Goal: Task Accomplishment & Management: Use online tool/utility

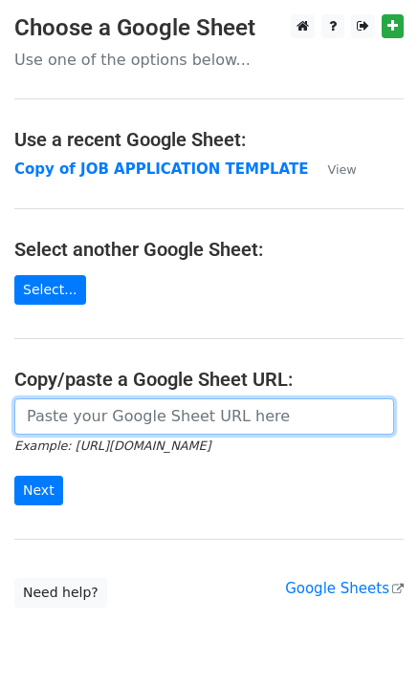
click at [77, 411] on input "url" at bounding box center [204, 417] width 380 height 36
click at [70, 428] on input "url" at bounding box center [204, 417] width 380 height 36
paste input "https://docs.google.com/spreadsheets/d/10ChpzUYxKOE8jVvlyNJ3HrL70kzaoSW43Of00LY…"
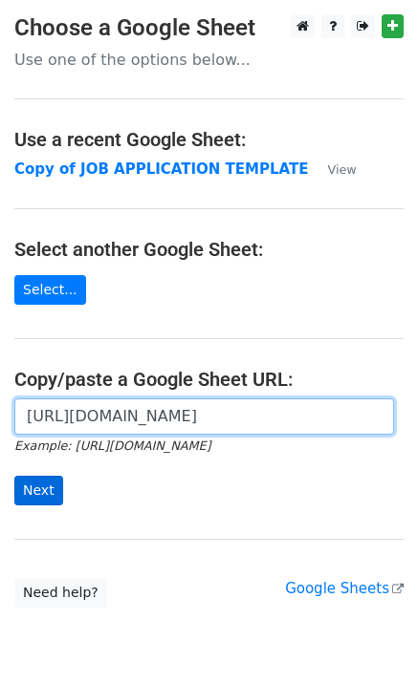
type input "https://docs.google.com/spreadsheets/d/10ChpzUYxKOE8jVvlyNJ3HrL70kzaoSW43Of00LY…"
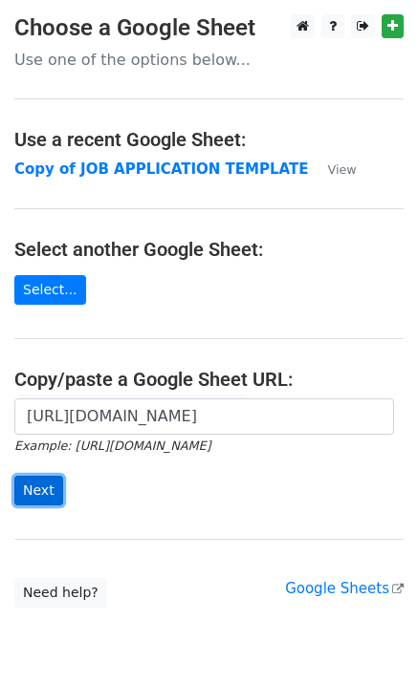
scroll to position [0, 0]
click at [50, 492] on input "Next" at bounding box center [38, 491] width 49 height 30
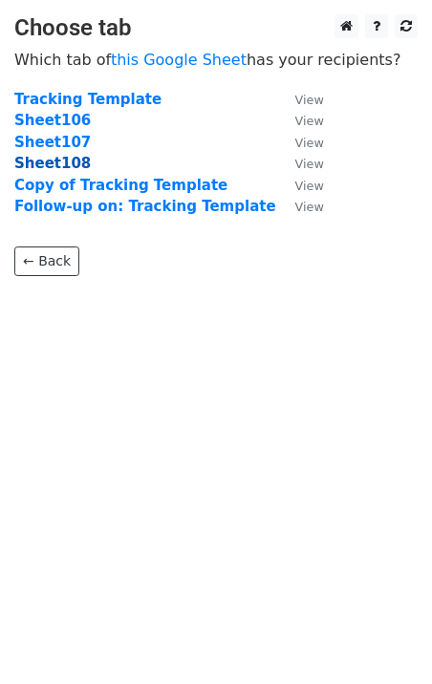
click at [67, 157] on strong "Sheet108" at bounding box center [52, 163] width 76 height 17
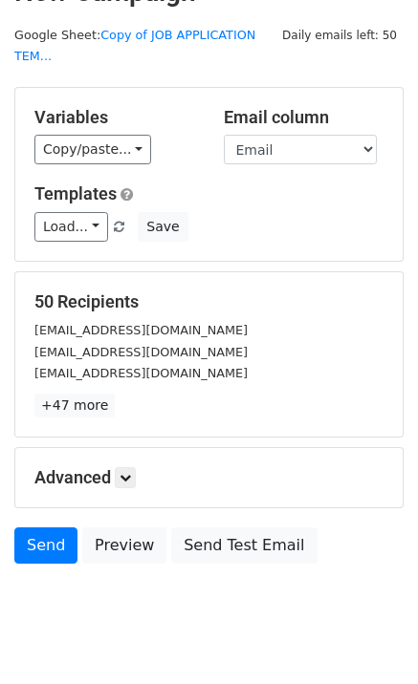
scroll to position [58, 0]
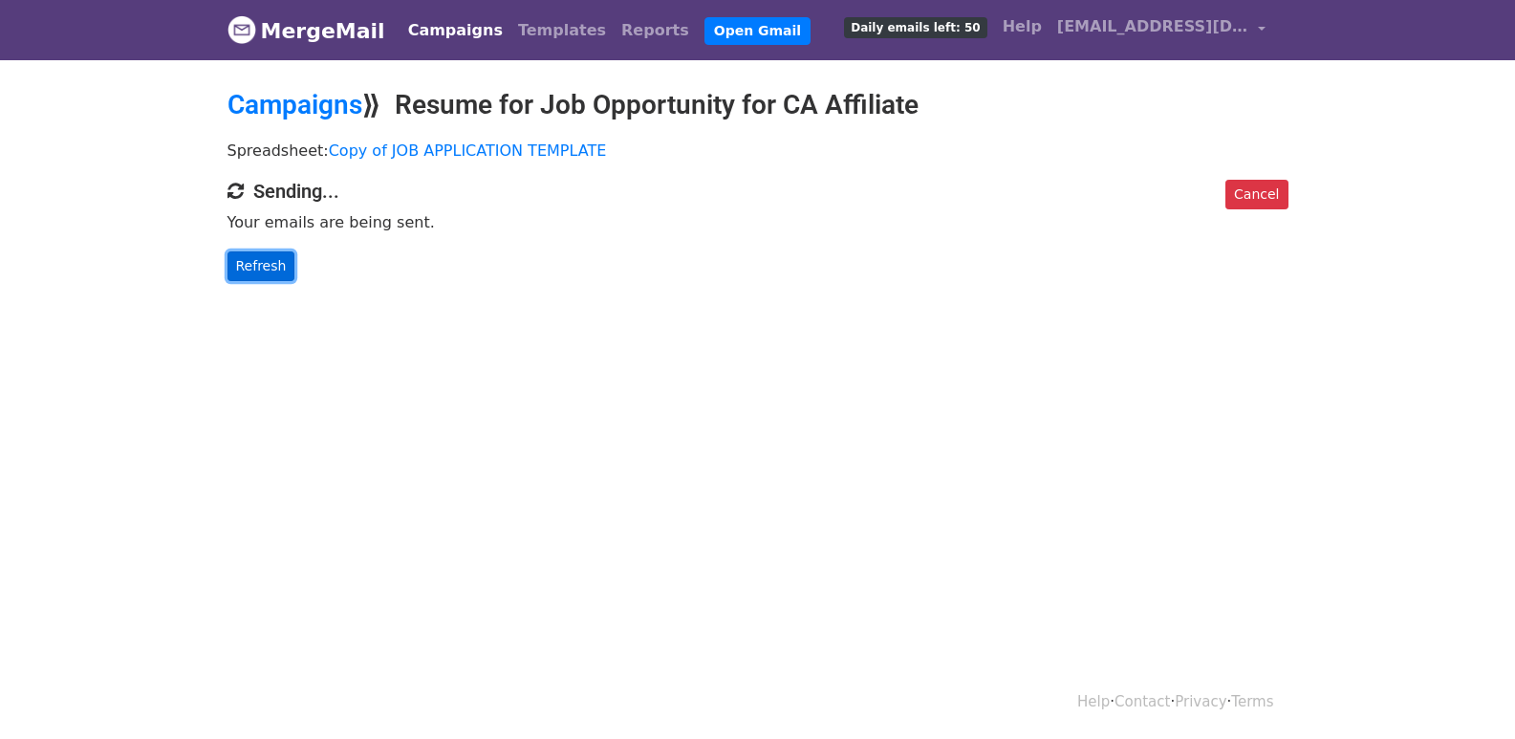
click at [266, 255] on link "Refresh" at bounding box center [262, 266] width 68 height 30
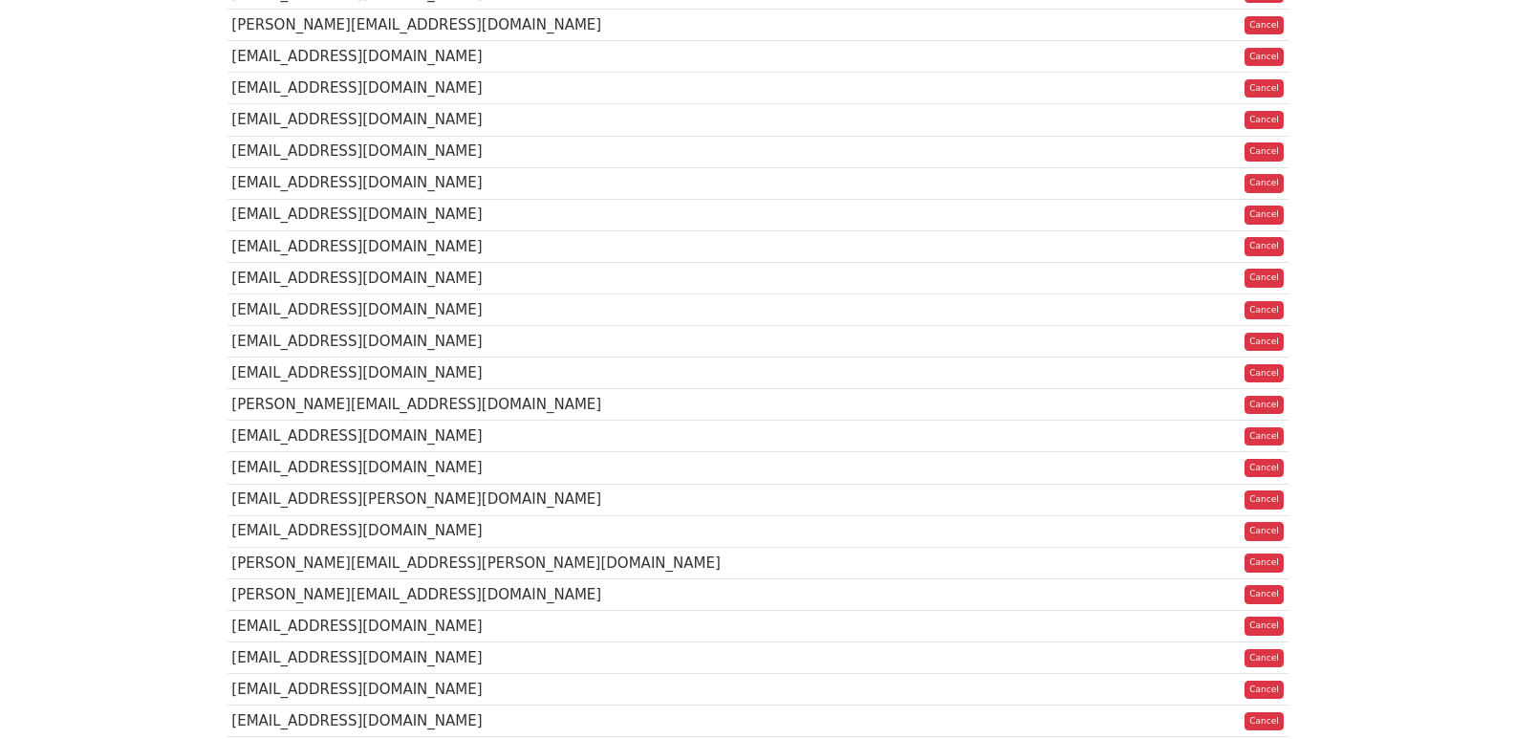
scroll to position [1350, 0]
